Goal: Browse casually

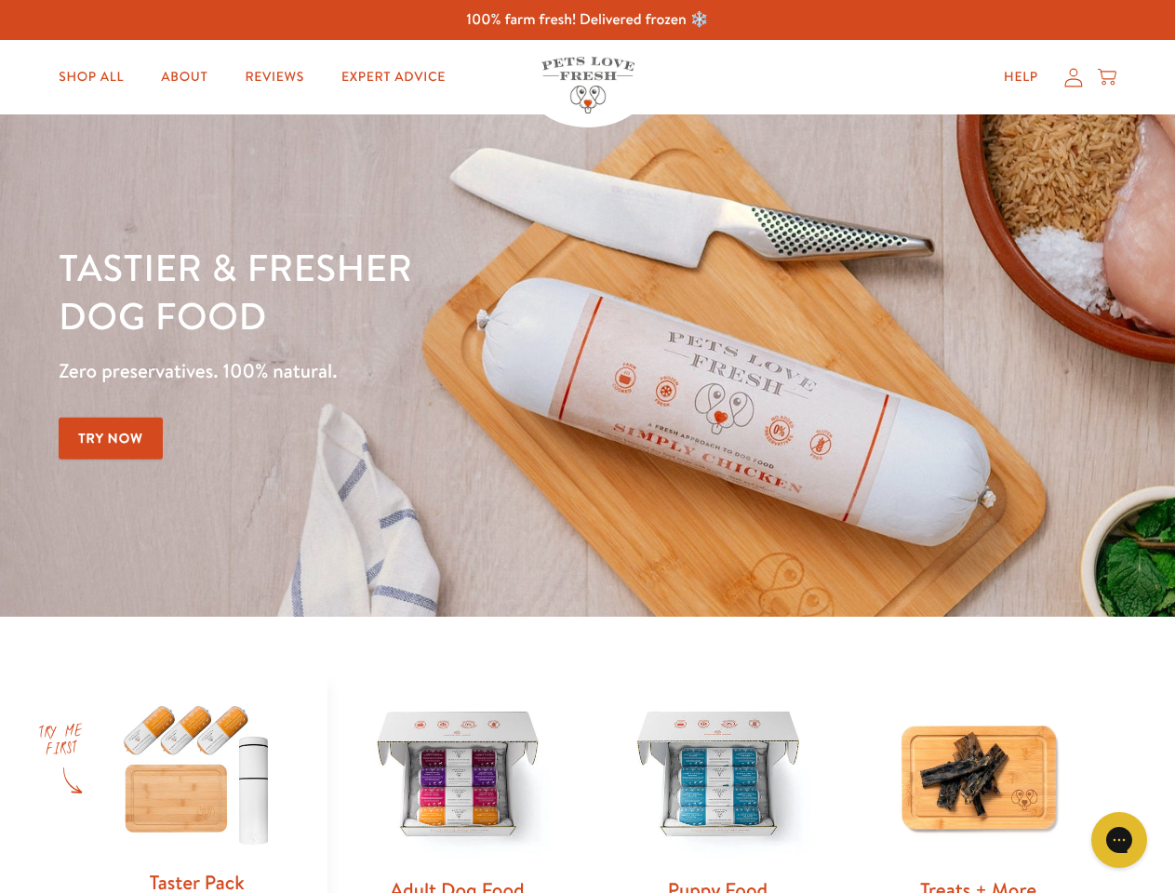
click at [587, 446] on div "Tastier & fresher dog food Zero preservatives. 100% natural. Try Now" at bounding box center [411, 366] width 705 height 246
click at [1119, 840] on icon "Gorgias live chat" at bounding box center [1119, 840] width 18 height 18
